Goal: Task Accomplishment & Management: Complete application form

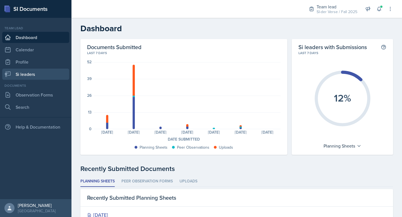
click at [38, 76] on link "Si leaders" at bounding box center [35, 74] width 67 height 11
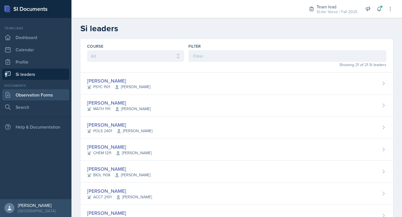
click at [45, 93] on link "Observation Forms" at bounding box center [35, 94] width 67 height 11
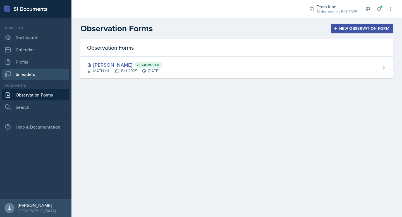
click at [38, 74] on link "Si leaders" at bounding box center [35, 74] width 67 height 11
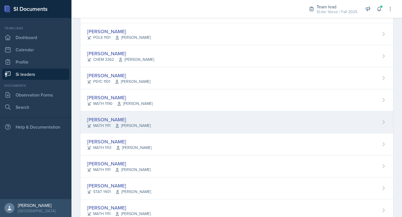
scroll to position [291, 0]
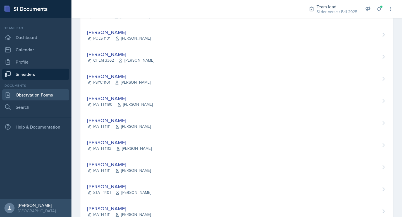
click at [42, 95] on link "Observation Forms" at bounding box center [35, 94] width 67 height 11
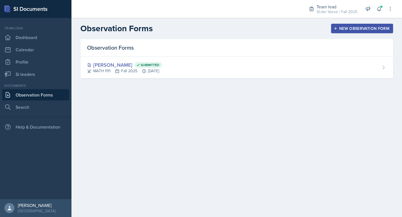
click at [348, 29] on div "New Observation Form" at bounding box center [361, 28] width 55 height 4
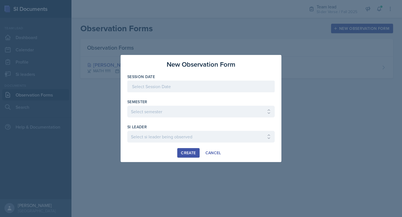
click at [184, 84] on div at bounding box center [200, 87] width 147 height 12
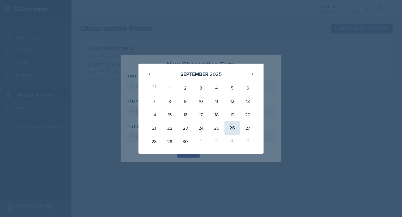
click at [234, 126] on div "26" at bounding box center [232, 127] width 16 height 13
type input "[DATE]"
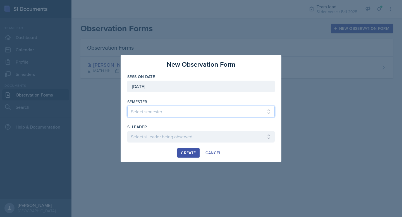
click at [211, 115] on select "Select semester All Spring 2021 Summer 2021 Spring 2022 Fall 2020 Fall 2021 Fal…" at bounding box center [200, 112] width 147 height 12
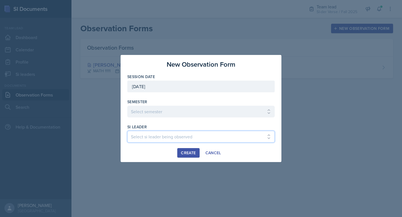
click at [194, 139] on select "Select si leader being observed [PERSON_NAME] / ACCT 2102 / #1 Team Babylons [P…" at bounding box center [200, 137] width 147 height 12
